Goal: Task Accomplishment & Management: Complete application form

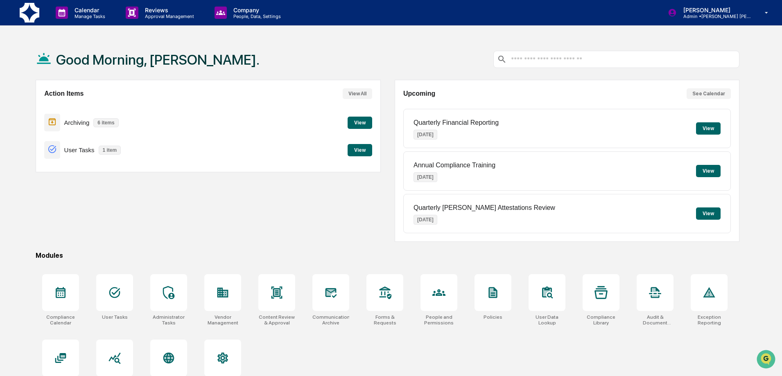
click at [708, 129] on button "View" at bounding box center [708, 128] width 25 height 12
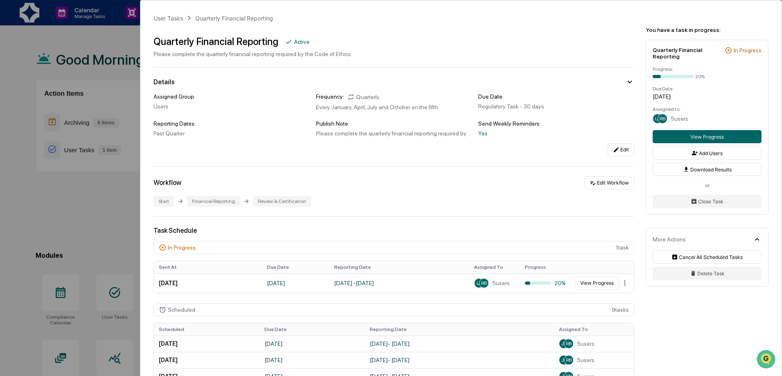
click at [106, 41] on div "User Tasks Quarterly Financial Reporting Quarterly Financial Reporting Active P…" at bounding box center [391, 188] width 782 height 376
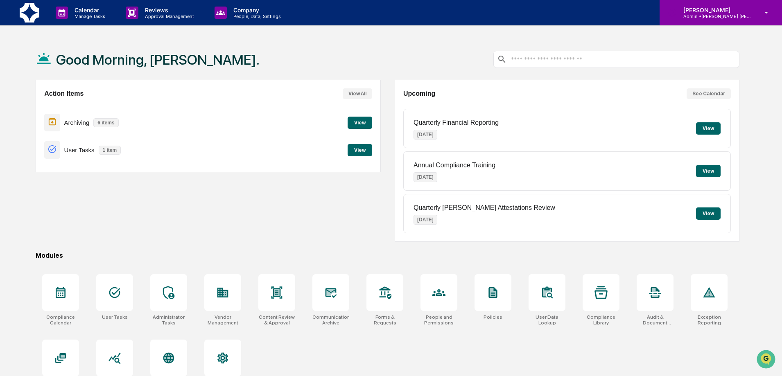
click at [751, 15] on p "Admin • [PERSON_NAME] [PERSON_NAME]" at bounding box center [715, 17] width 76 height 6
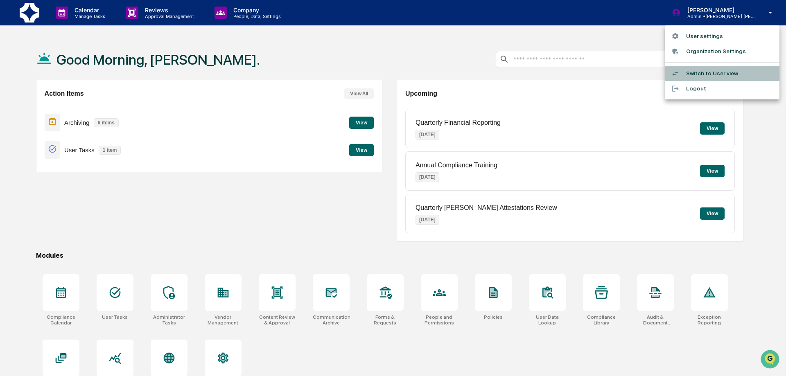
click at [707, 73] on li "Switch to User view..." at bounding box center [722, 73] width 115 height 15
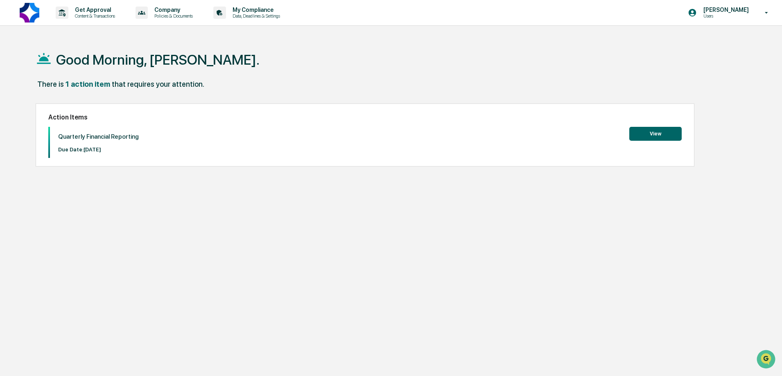
click at [641, 136] on button "View" at bounding box center [655, 134] width 52 height 14
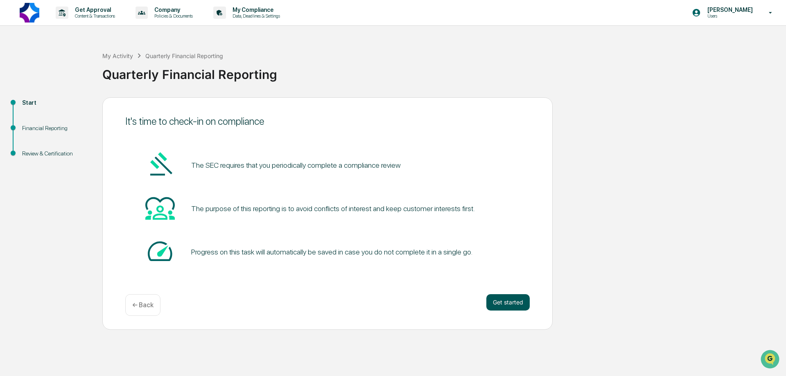
click at [506, 301] on button "Get started" at bounding box center [508, 302] width 43 height 16
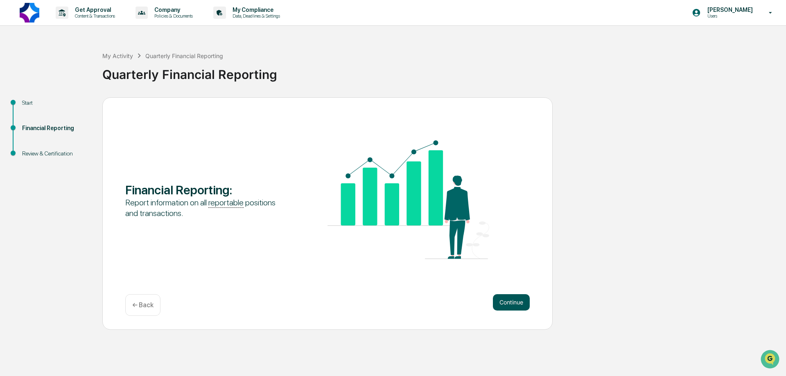
click at [513, 302] on button "Continue" at bounding box center [511, 302] width 37 height 16
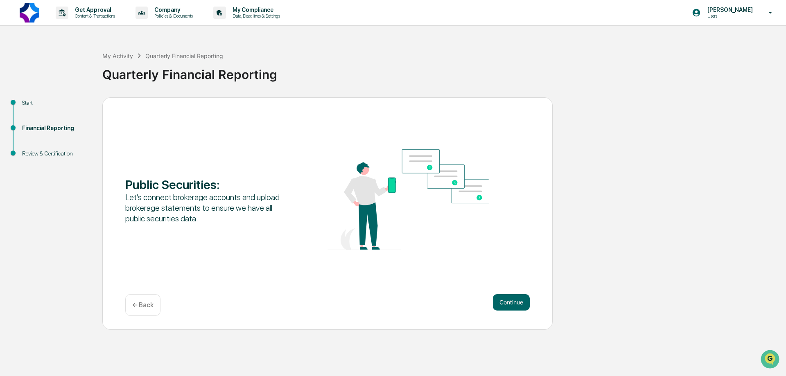
click at [513, 302] on button "Continue" at bounding box center [511, 302] width 37 height 16
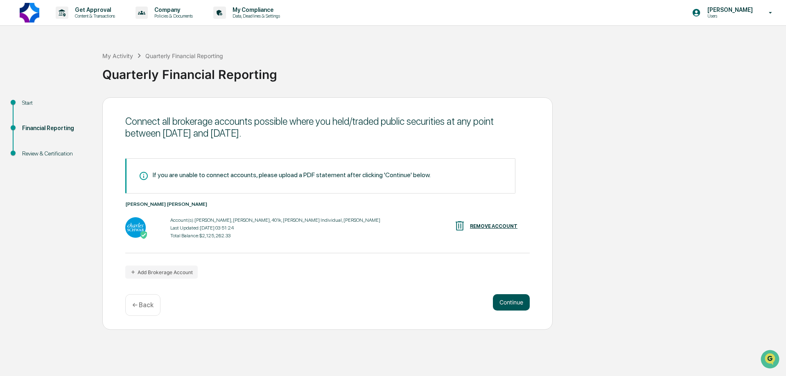
click at [509, 302] on button "Continue" at bounding box center [511, 302] width 37 height 16
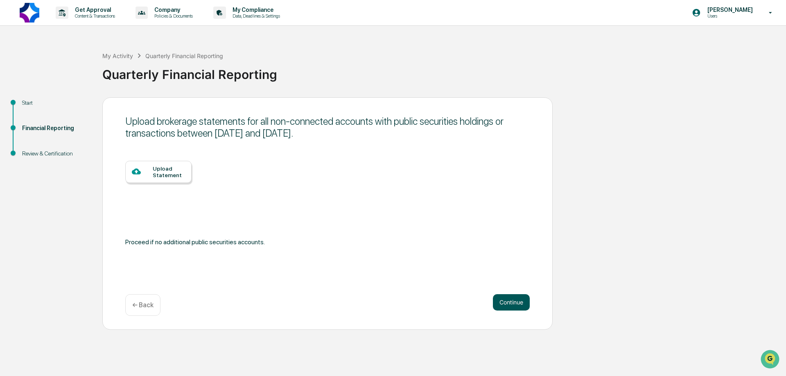
click at [502, 301] on button "Continue" at bounding box center [511, 302] width 37 height 16
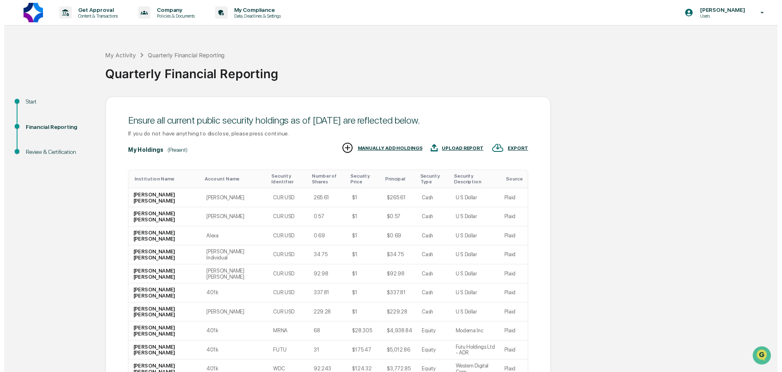
scroll to position [11, 0]
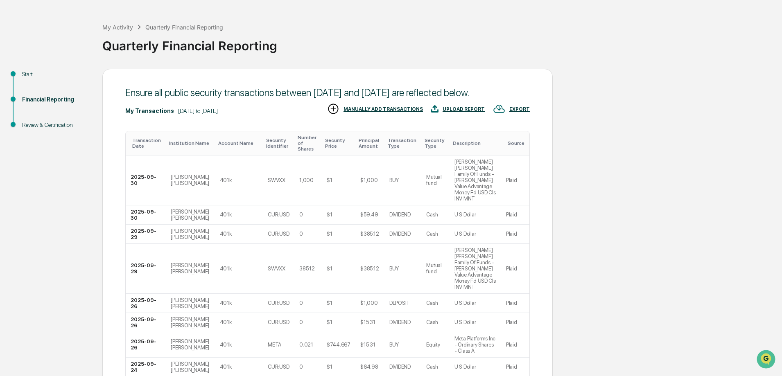
scroll to position [102, 0]
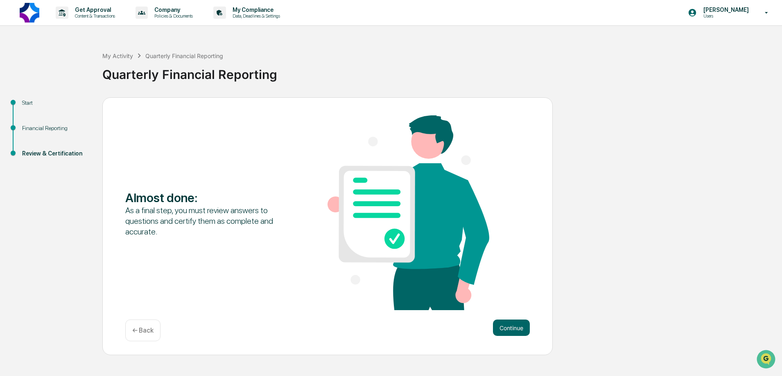
scroll to position [0, 0]
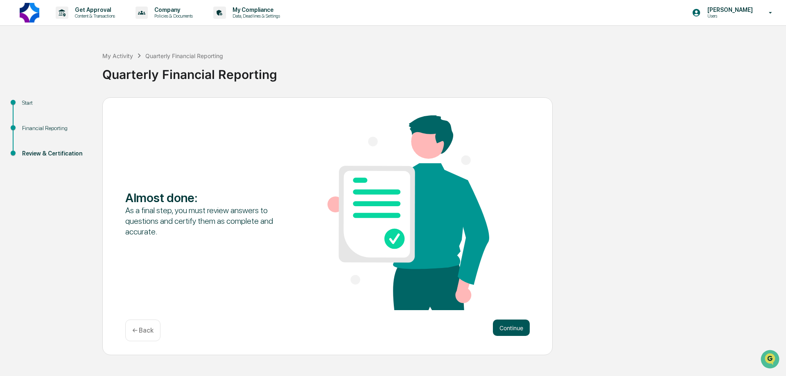
click at [508, 330] on button "Continue" at bounding box center [511, 328] width 37 height 16
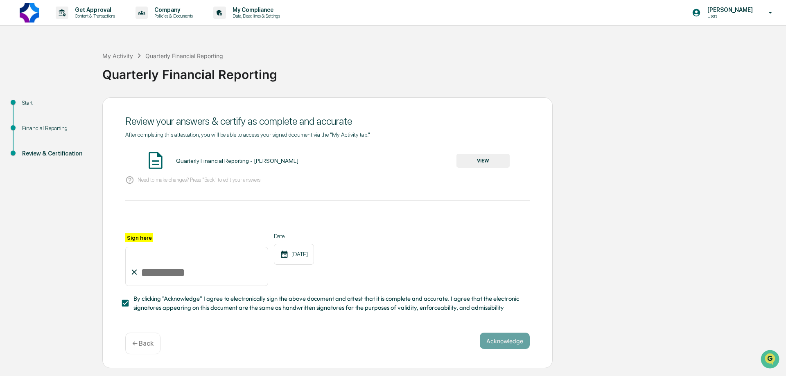
click at [139, 274] on input "Sign here" at bounding box center [196, 266] width 143 height 39
type input "**********"
click at [513, 344] on button "Acknowledge" at bounding box center [505, 341] width 50 height 16
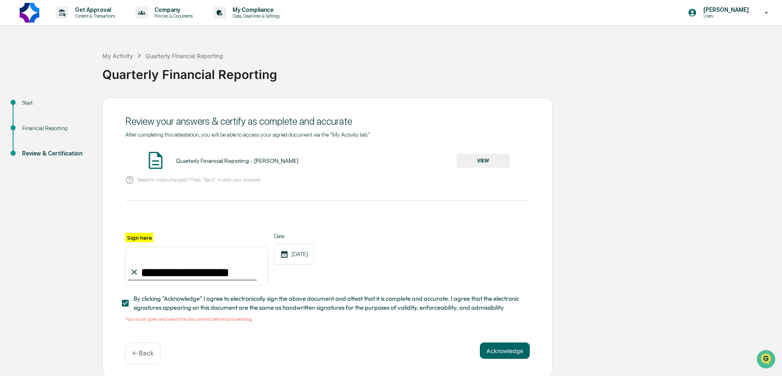
scroll to position [5, 0]
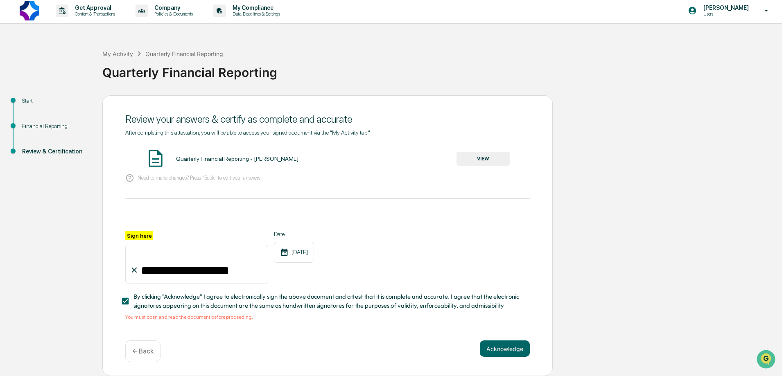
click at [479, 155] on button "VIEW" at bounding box center [483, 159] width 53 height 14
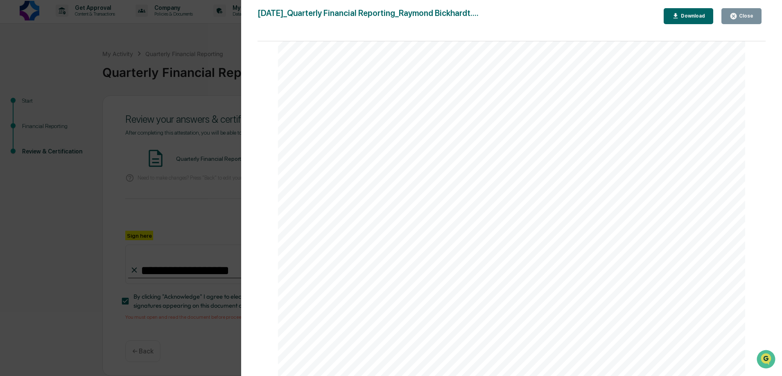
scroll to position [5161, 0]
click at [698, 19] on div "Download" at bounding box center [689, 16] width 34 height 8
